Goal: Contribute content: Contribute content

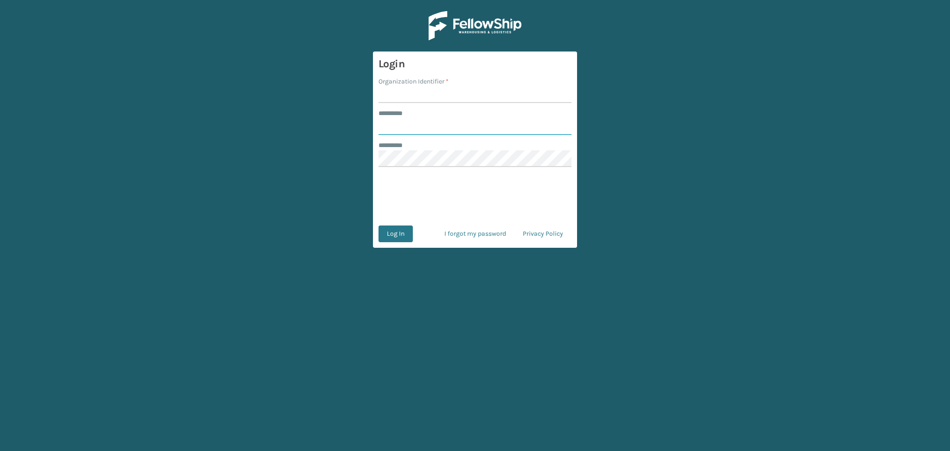
type input "******"
click at [436, 93] on input "Organization Identifier *" at bounding box center [474, 94] width 193 height 17
type input "LifeStyle"
click at [404, 238] on button "Log In" at bounding box center [395, 233] width 34 height 17
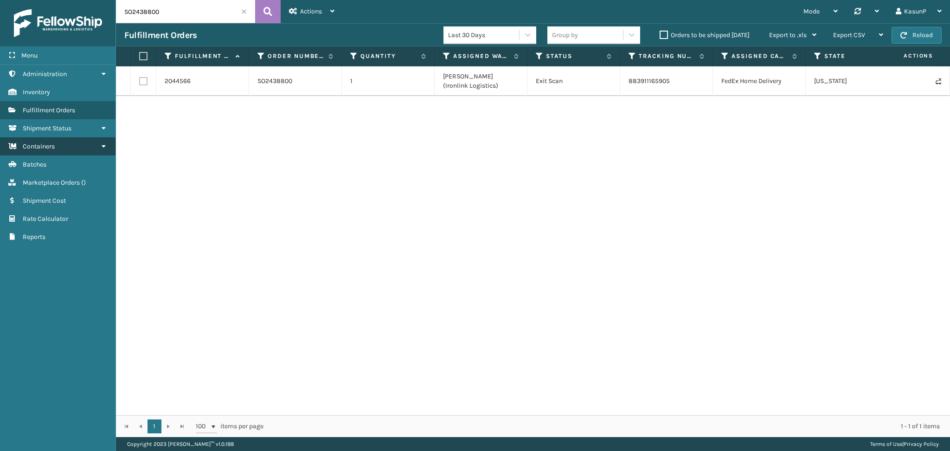
click at [46, 147] on span "Containers" at bounding box center [39, 146] width 32 height 8
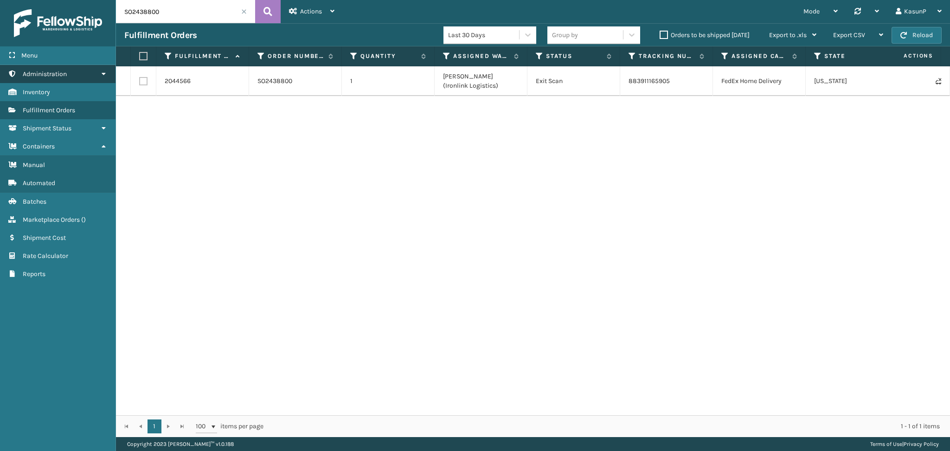
click at [84, 67] on link "Administration" at bounding box center [57, 74] width 115 height 18
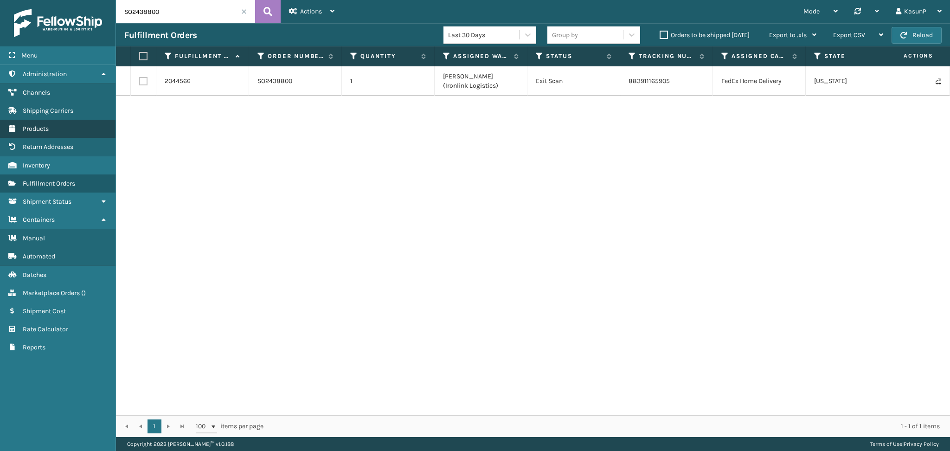
click at [42, 130] on span "Products" at bounding box center [36, 129] width 26 height 8
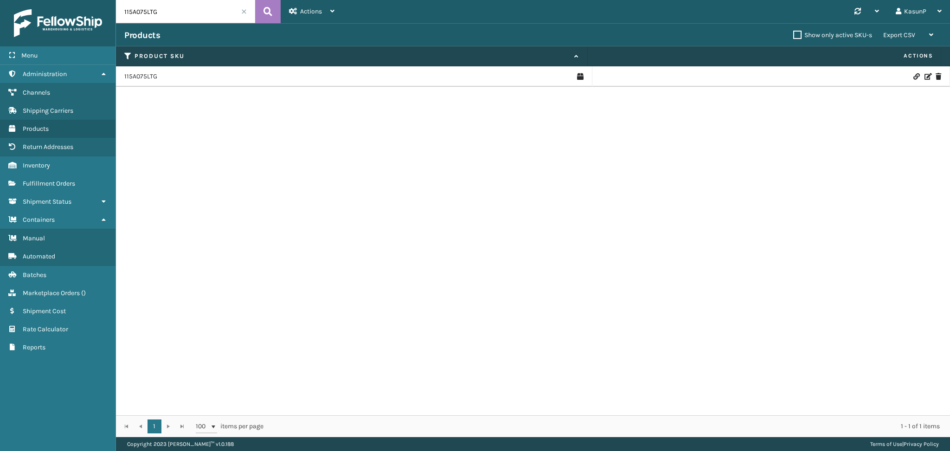
click at [146, 15] on input "115A075LTG" at bounding box center [185, 11] width 139 height 23
paste input "PO49723"
click at [131, 12] on input "PO49723" at bounding box center [185, 11] width 139 height 23
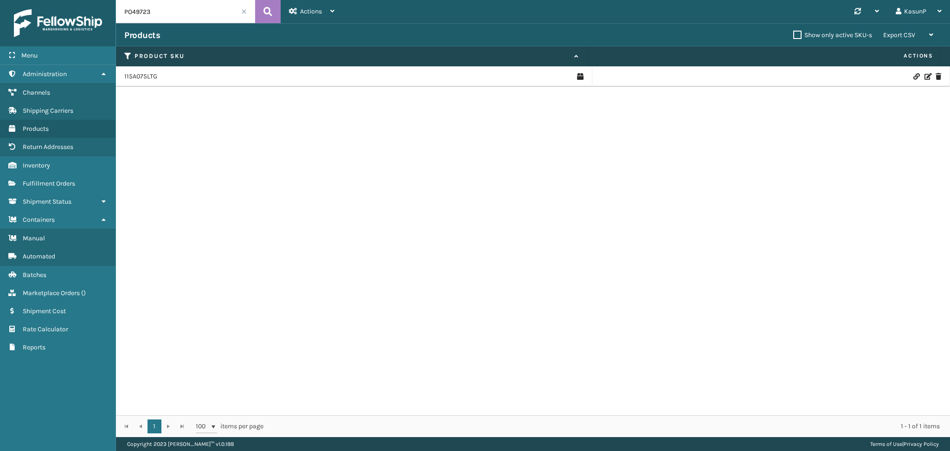
paste input "113A012FLX"
click at [264, 14] on icon at bounding box center [267, 12] width 9 height 14
click at [145, 15] on input "113A012FLX" at bounding box center [185, 11] width 139 height 23
paste input "LIN"
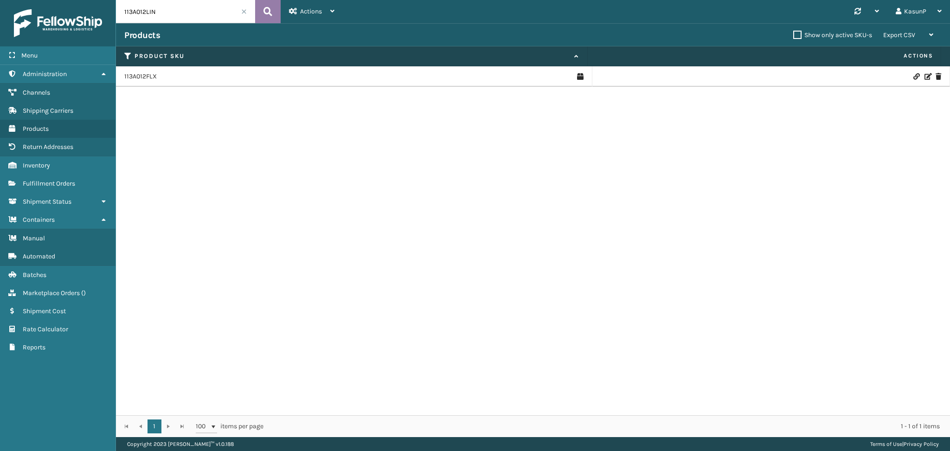
click at [267, 15] on icon at bounding box center [267, 12] width 9 height 14
click at [142, 12] on input "113A012LIN" at bounding box center [185, 11] width 139 height 23
paste input "PO48281"
click at [141, 6] on input "PO48281" at bounding box center [185, 11] width 139 height 23
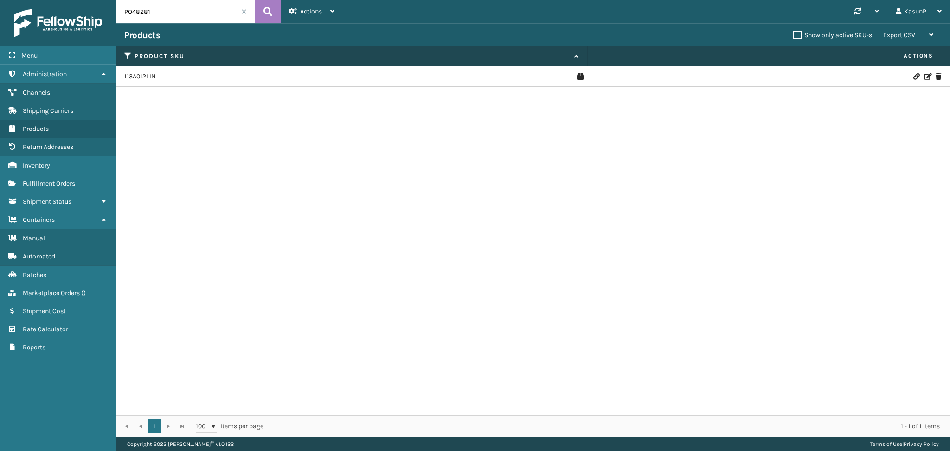
click at [141, 6] on input "PO48281" at bounding box center [185, 11] width 139 height 23
paste input "143A002IVO"
type input "143A002IVO"
click at [263, 11] on icon at bounding box center [267, 12] width 9 height 14
click at [924, 77] on icon at bounding box center [927, 76] width 6 height 6
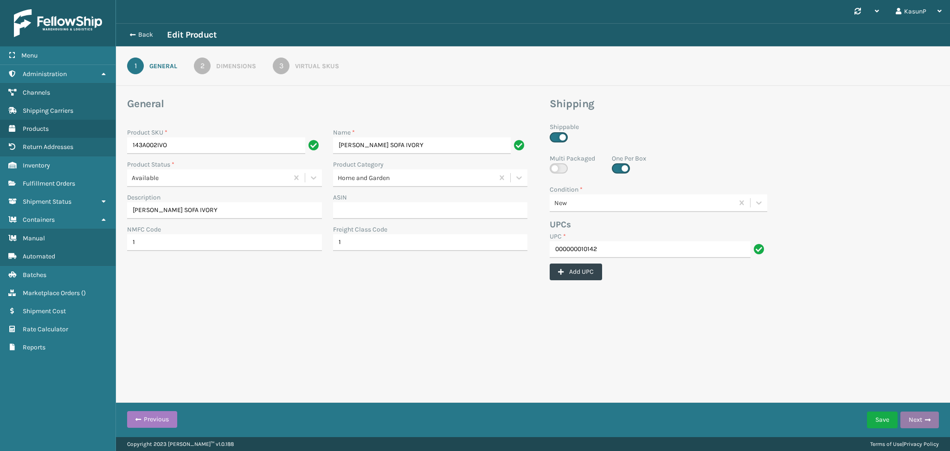
click at [930, 416] on span "button" at bounding box center [928, 419] width 6 height 6
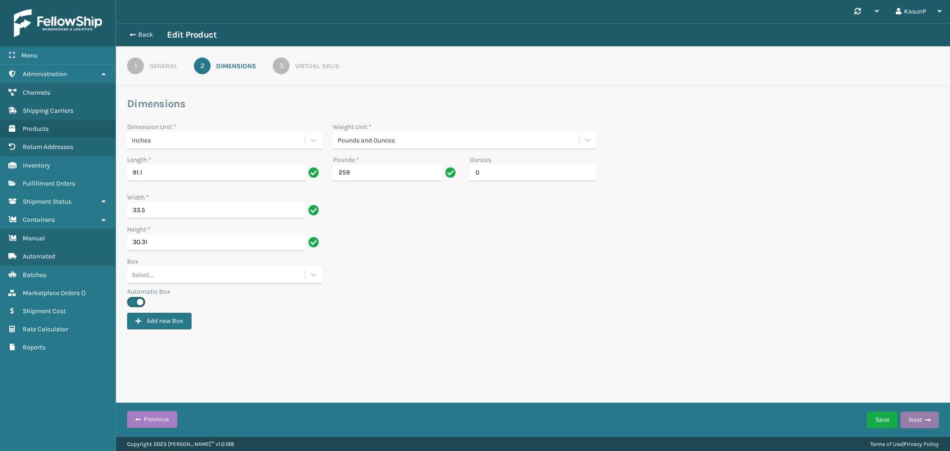
click at [929, 422] on span "button" at bounding box center [928, 419] width 6 height 6
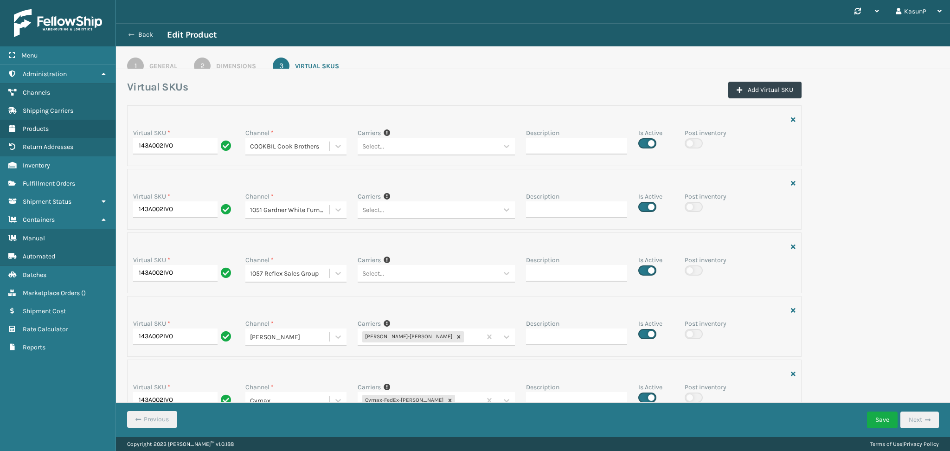
click at [139, 36] on button "Back" at bounding box center [145, 35] width 43 height 8
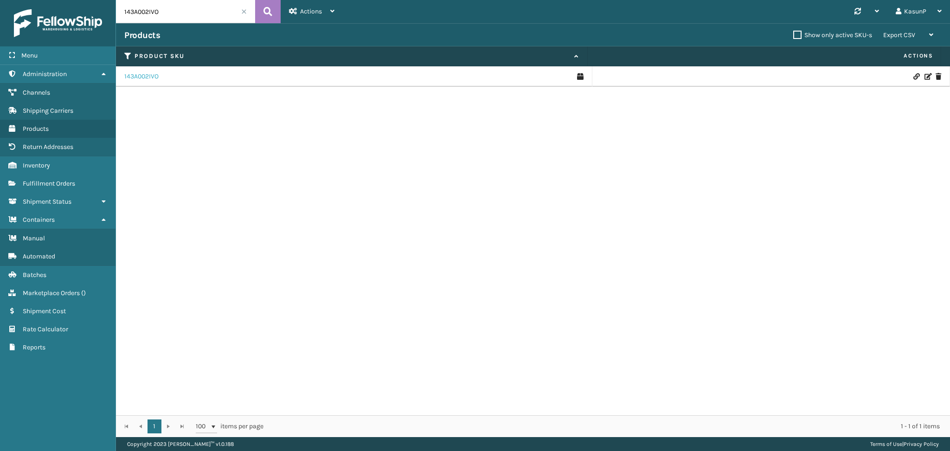
click at [144, 74] on link "143A002IVO" at bounding box center [141, 76] width 34 height 9
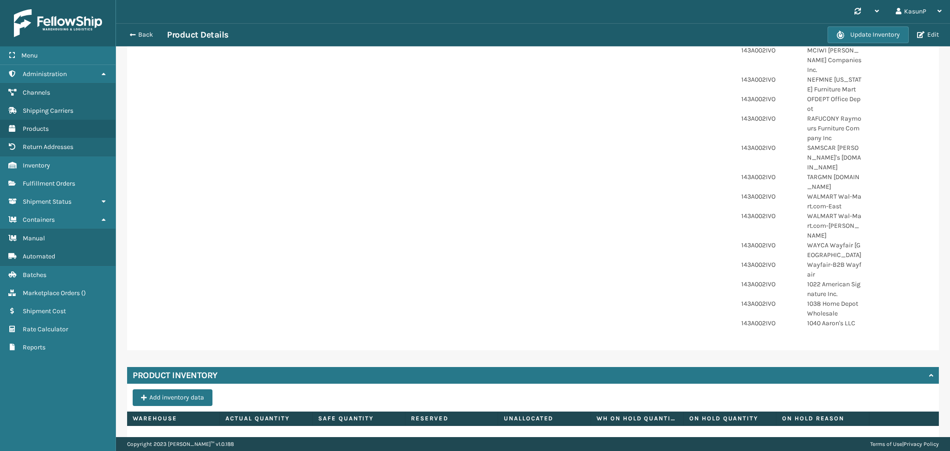
scroll to position [699, 0]
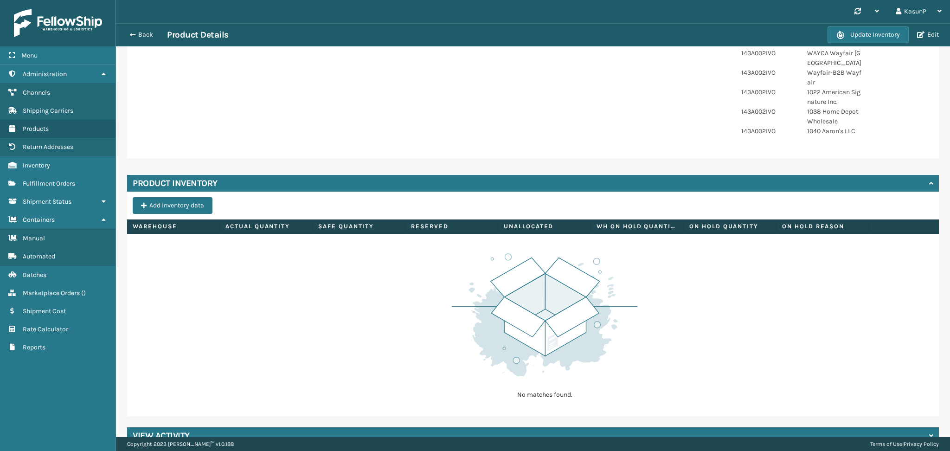
click at [929, 432] on icon at bounding box center [931, 435] width 4 height 6
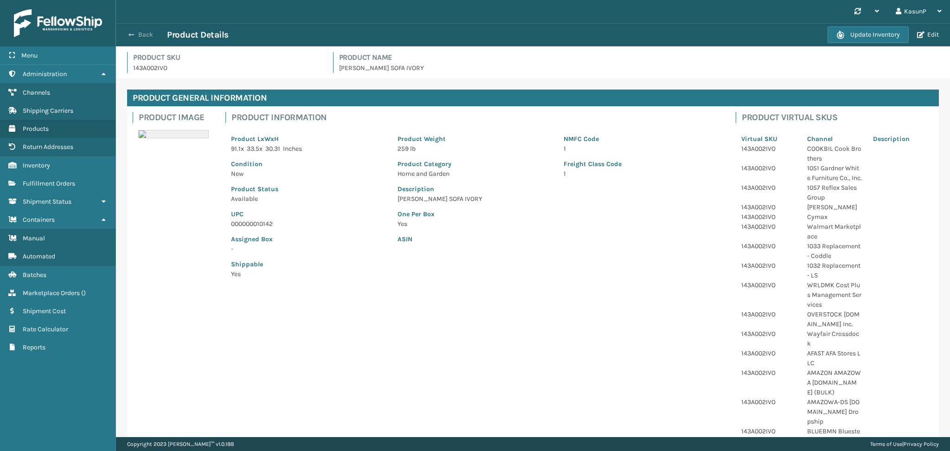
click at [132, 33] on span "button" at bounding box center [131, 35] width 6 height 6
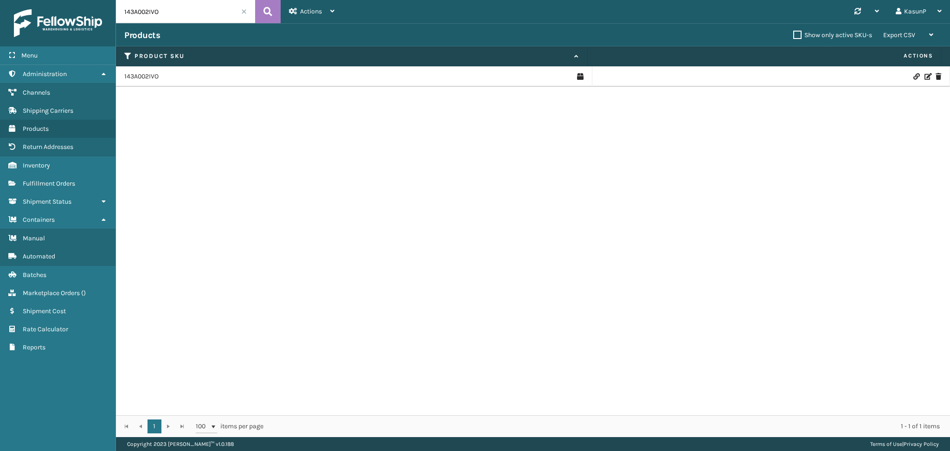
click at [139, 15] on input "143A002IVO" at bounding box center [185, 11] width 139 height 23
paste input "TPE"
click at [262, 15] on button at bounding box center [268, 11] width 26 height 23
click at [913, 76] on icon at bounding box center [916, 76] width 6 height 6
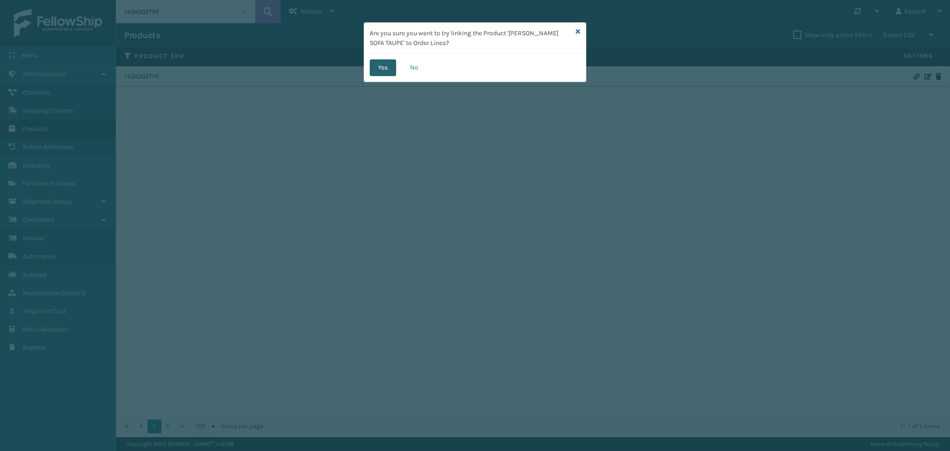
click at [382, 67] on button "Yes" at bounding box center [383, 67] width 26 height 17
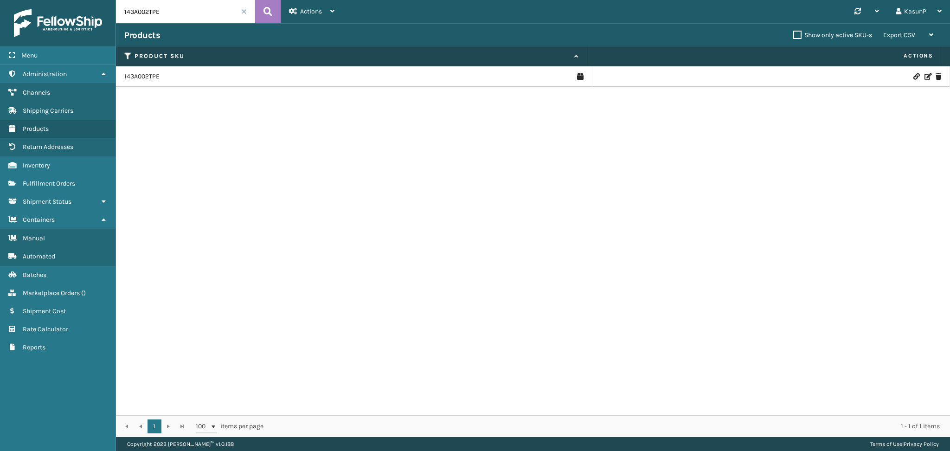
click at [138, 13] on input "143A002TPE" at bounding box center [185, 11] width 139 height 23
paste input "13A012FLX"
click at [264, 16] on icon at bounding box center [267, 12] width 9 height 14
click at [138, 12] on input "113A012FLX" at bounding box center [185, 11] width 139 height 23
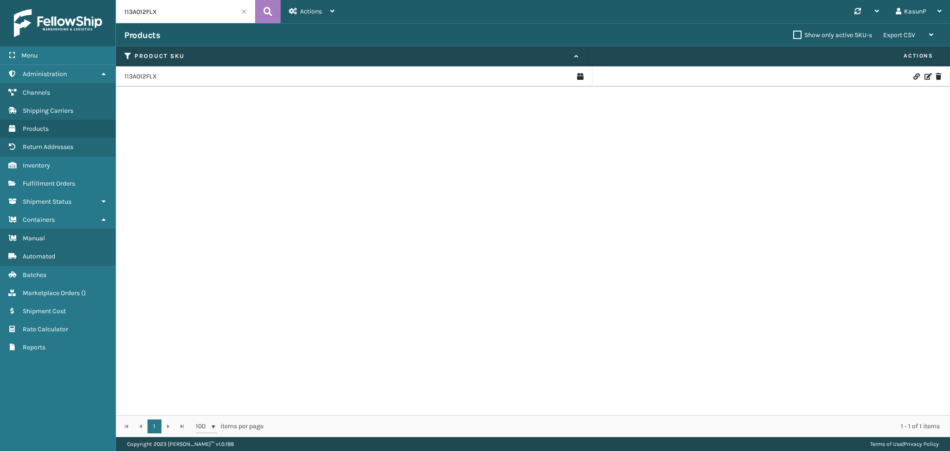
click at [138, 12] on input "113A012FLX" at bounding box center [185, 11] width 139 height 23
paste input "07OLV"
type input "113A007OLV"
click at [269, 15] on icon at bounding box center [267, 12] width 9 height 14
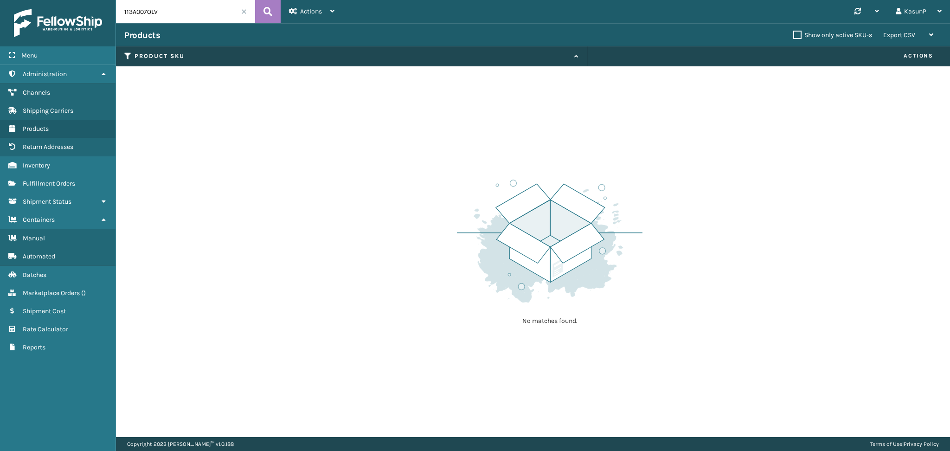
click at [241, 11] on span at bounding box center [244, 12] width 6 height 6
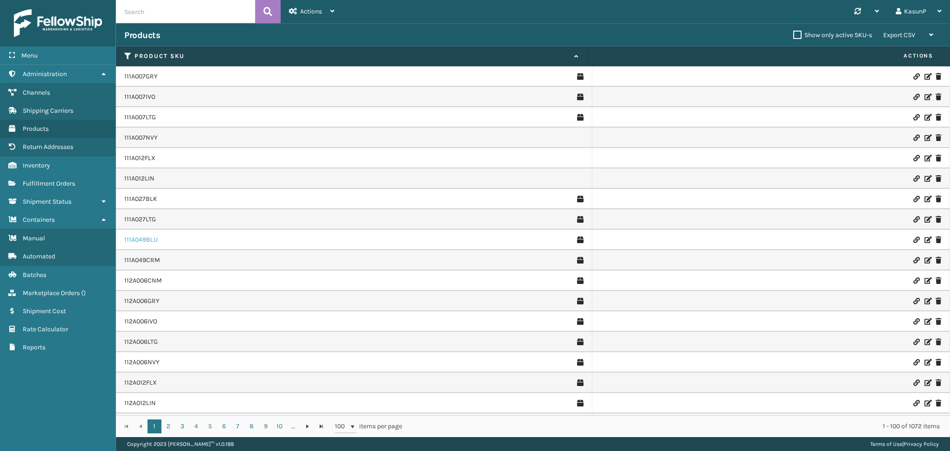
click at [139, 239] on link "111A049BLU" at bounding box center [140, 239] width 33 height 9
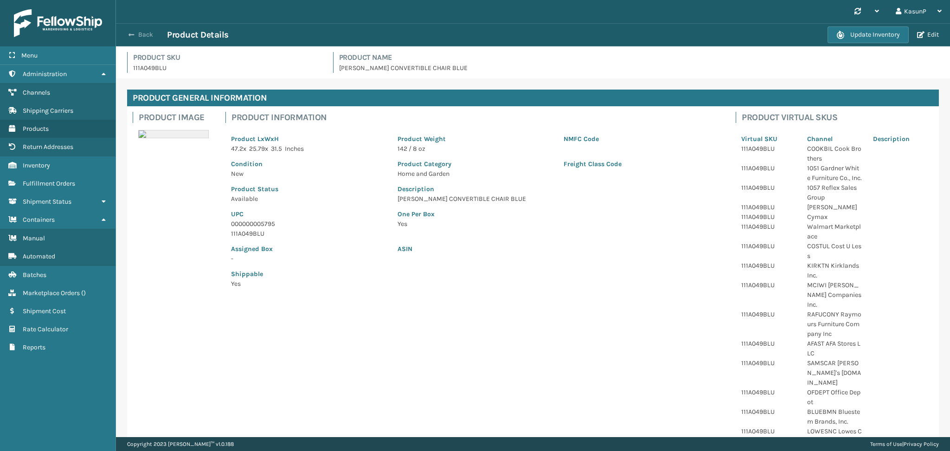
click at [135, 38] on button "Back" at bounding box center [145, 35] width 43 height 8
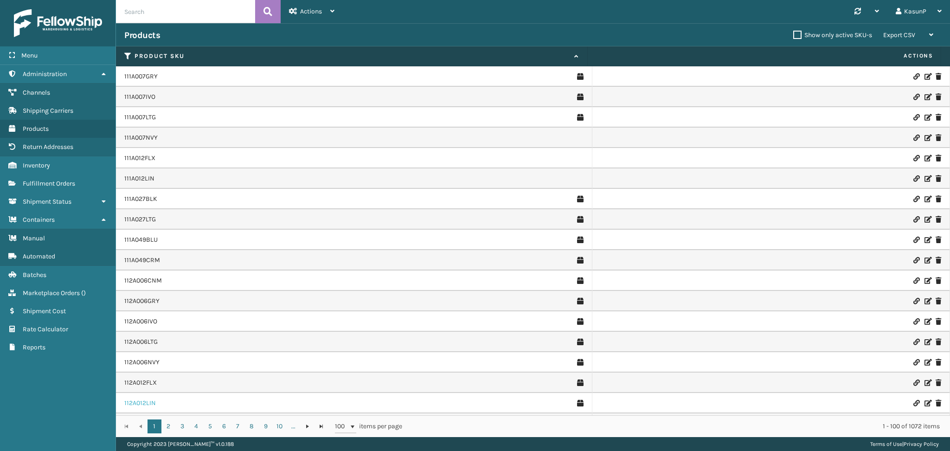
click at [140, 404] on link "112A012LIN" at bounding box center [140, 402] width 32 height 9
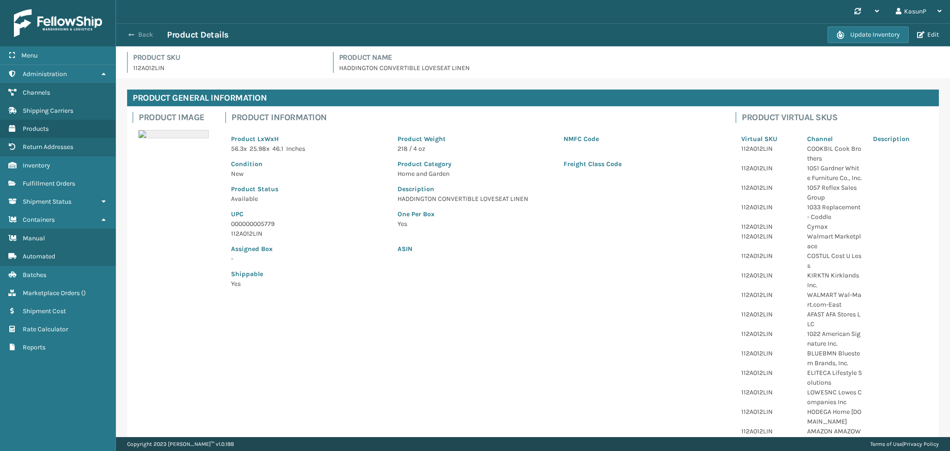
click at [136, 38] on button "Back" at bounding box center [145, 35] width 43 height 8
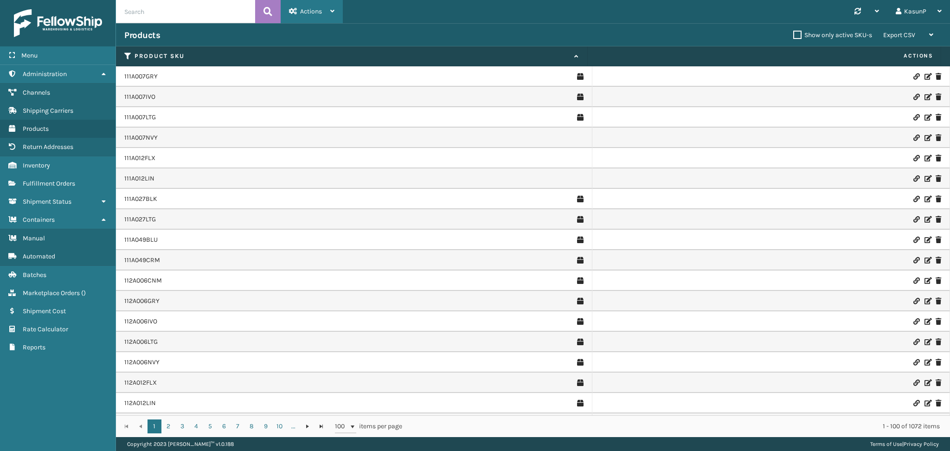
click at [334, 12] on icon at bounding box center [332, 11] width 4 height 6
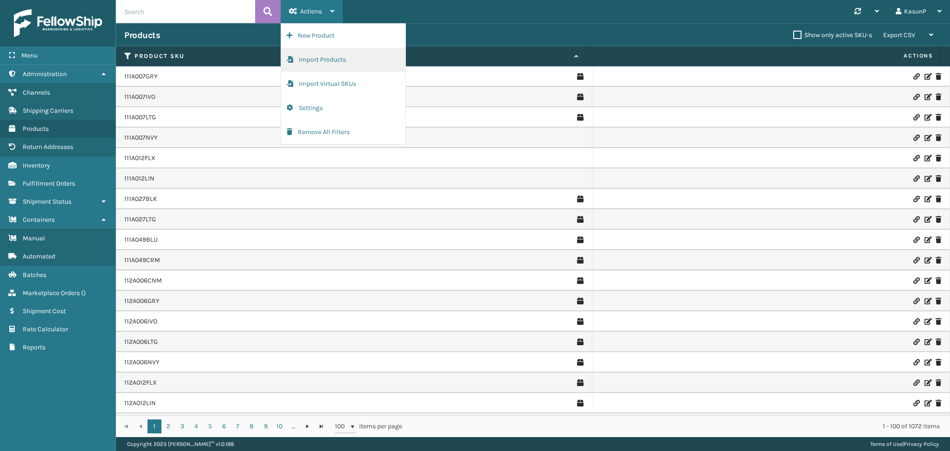
click at [321, 63] on button "Import Products" at bounding box center [343, 60] width 124 height 24
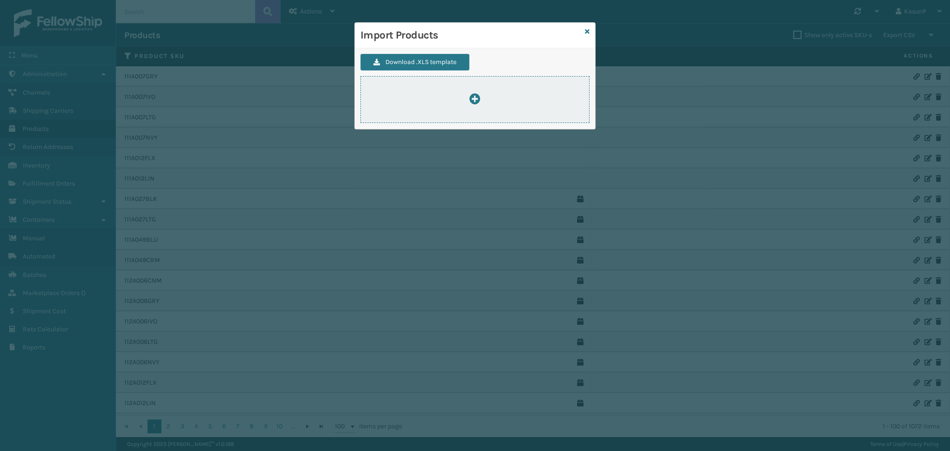
click at [474, 102] on icon at bounding box center [474, 98] width 11 height 11
type input "C:\fakepath\ImportProductsTemplate1.xlsx"
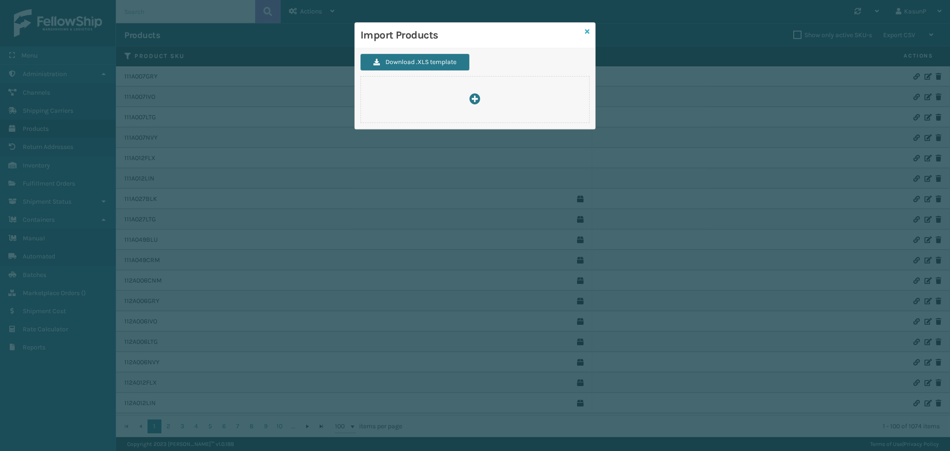
click at [588, 32] on icon at bounding box center [587, 31] width 5 height 6
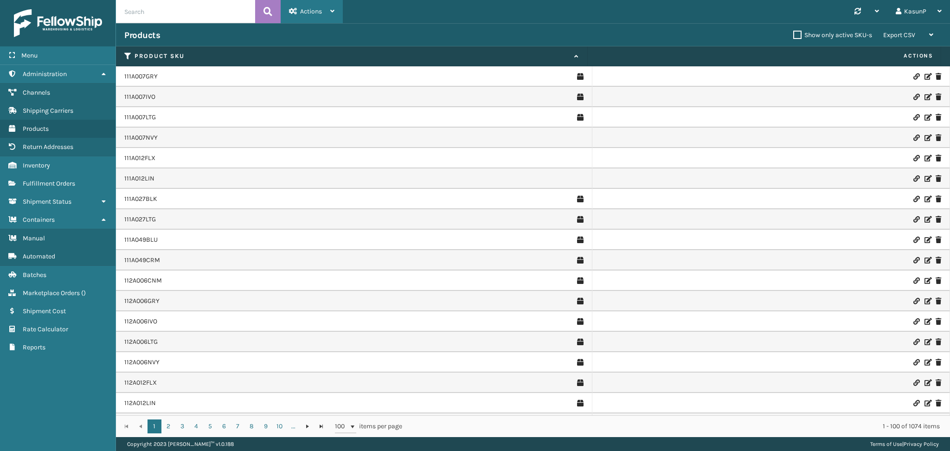
click at [331, 9] on icon at bounding box center [332, 11] width 4 height 6
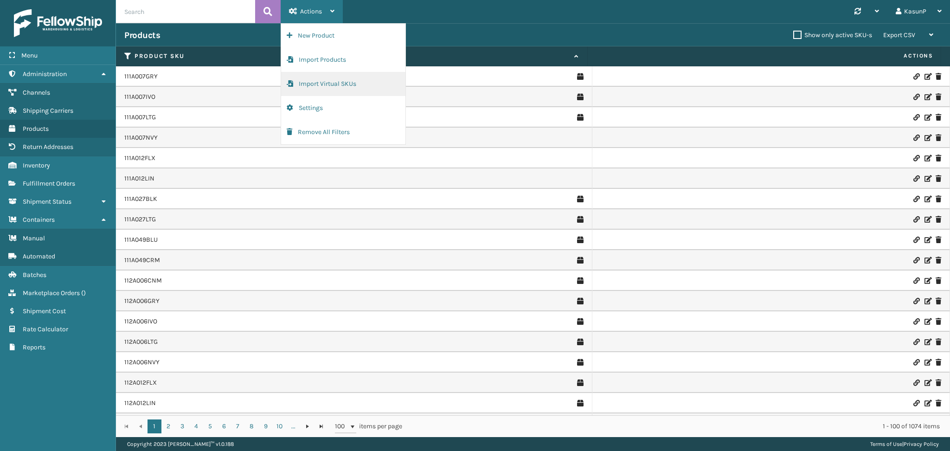
click at [337, 84] on button "Import Virtual SKUs" at bounding box center [343, 84] width 124 height 24
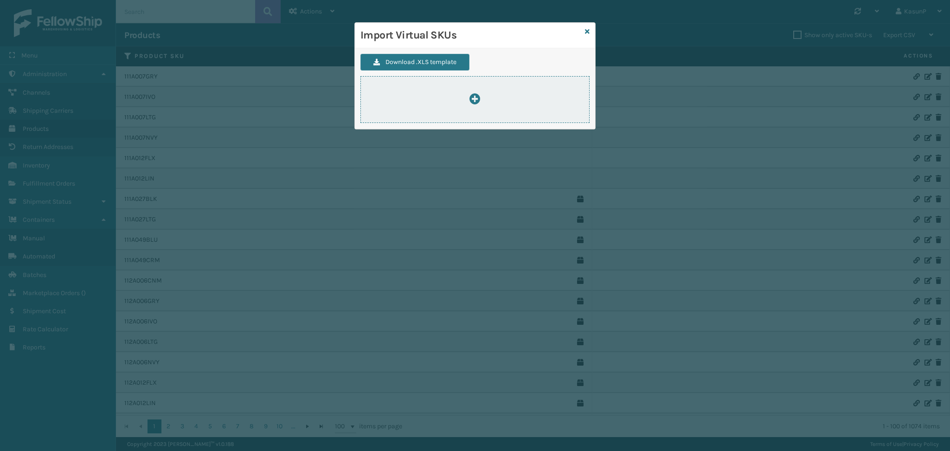
click at [471, 98] on icon at bounding box center [474, 98] width 11 height 11
type input "C:\fakepath\ImportVirtualSkusTemplate (1).xlsx"
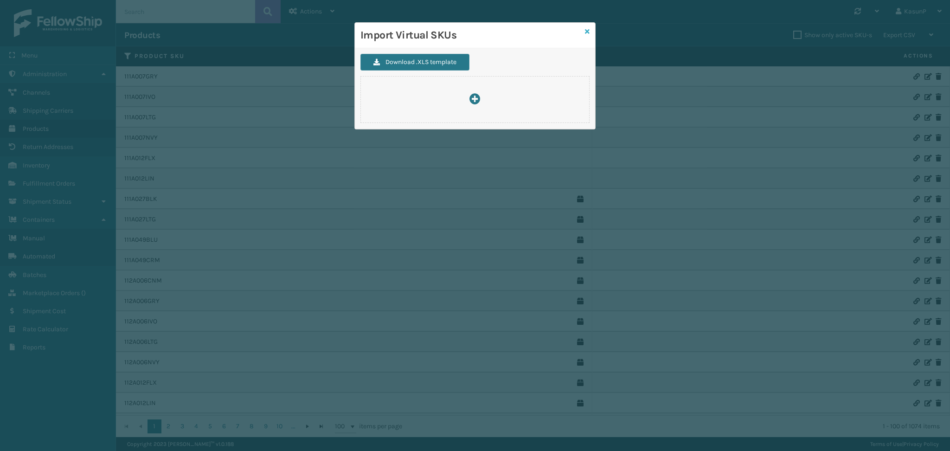
click at [587, 31] on icon at bounding box center [587, 31] width 5 height 6
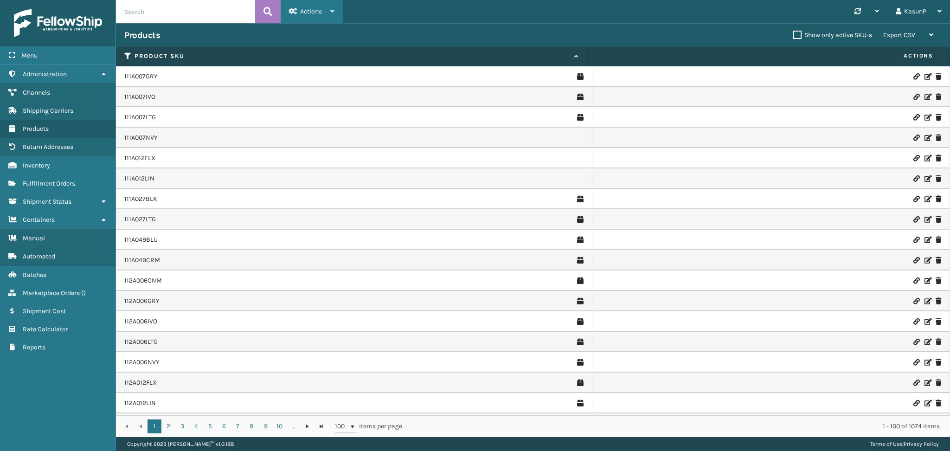
click at [335, 10] on div "Actions New Product Import Products Import Virtual SKUs Settings Remove All Fil…" at bounding box center [312, 11] width 62 height 23
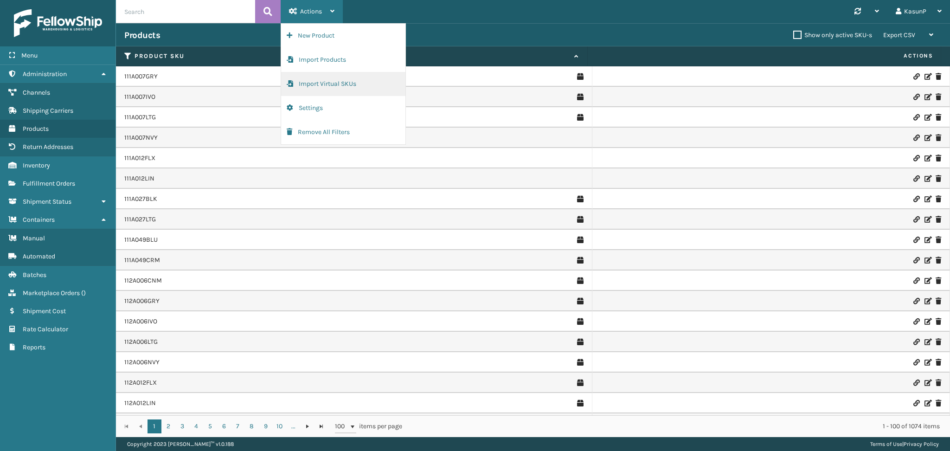
click at [318, 85] on button "Import Virtual SKUs" at bounding box center [343, 84] width 124 height 24
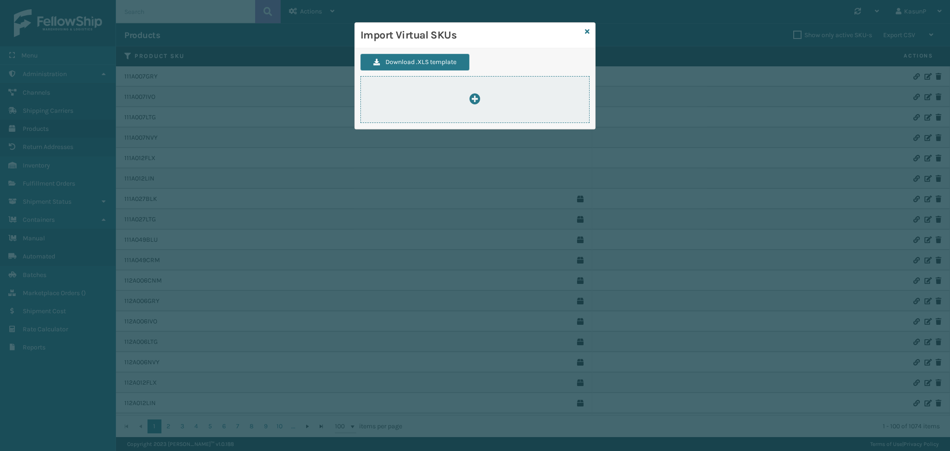
click at [479, 97] on icon at bounding box center [474, 98] width 11 height 11
type input "C:\fakepath\ImportVirtualSkusTemplate (1).xlsx"
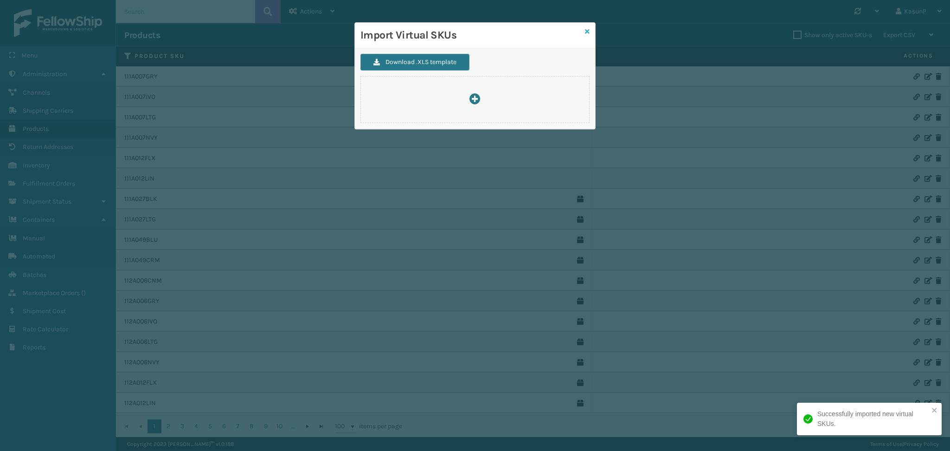
click at [588, 35] on link at bounding box center [587, 32] width 5 height 10
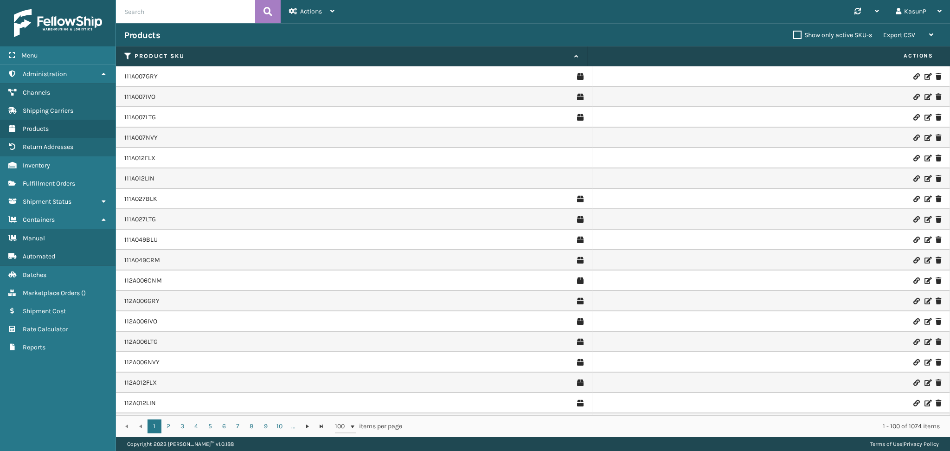
click at [159, 10] on input "text" at bounding box center [185, 11] width 139 height 23
paste input "112A033NVY"
type input "112A033NVY"
click at [264, 18] on icon at bounding box center [267, 12] width 9 height 14
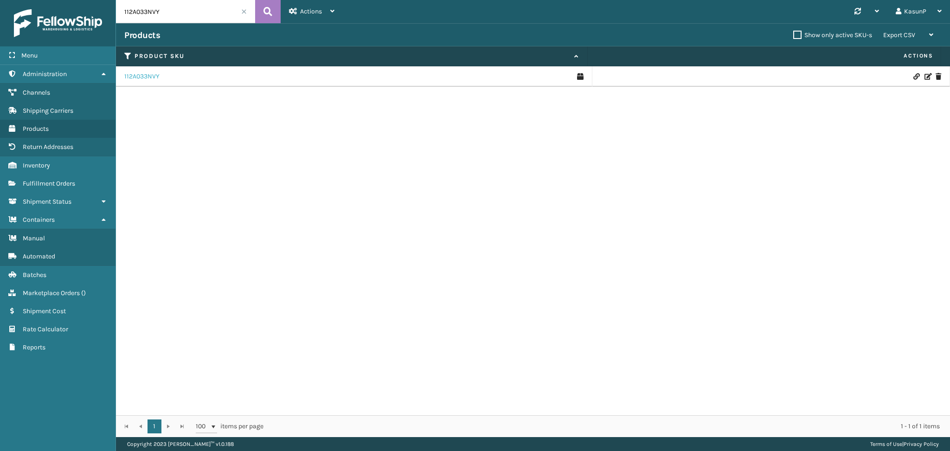
click at [147, 78] on link "112A033NVY" at bounding box center [141, 76] width 35 height 9
